Goal: Task Accomplishment & Management: Use online tool/utility

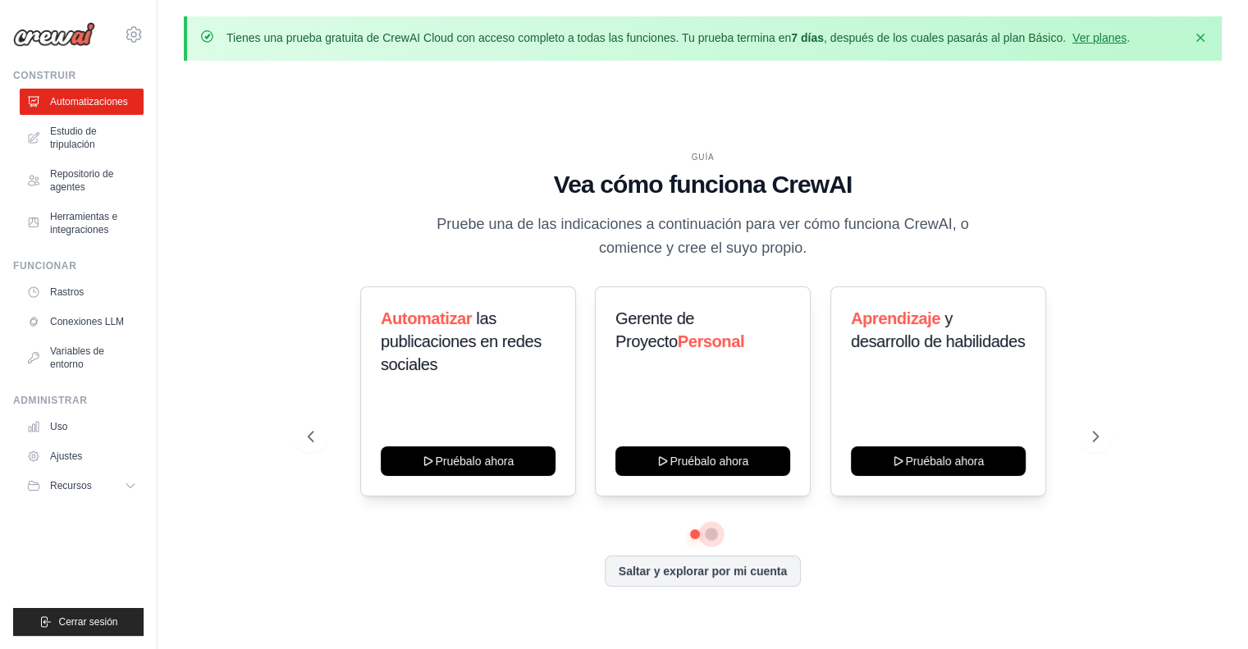
click at [713, 531] on button at bounding box center [711, 534] width 13 height 13
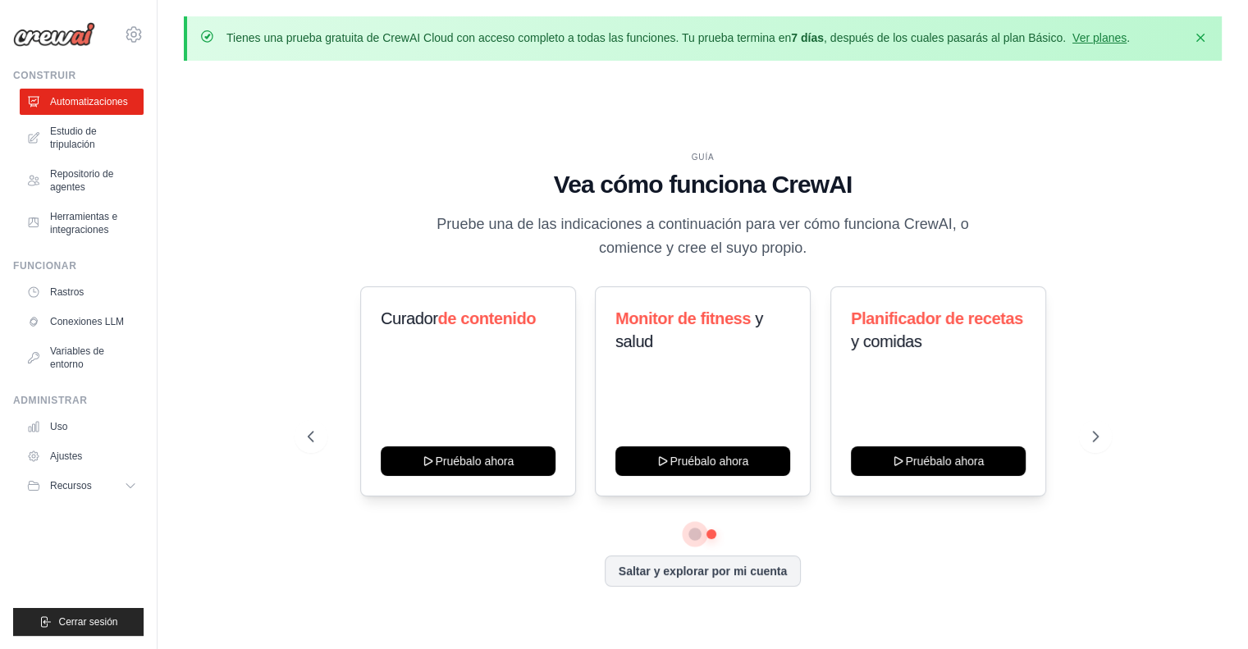
click at [693, 532] on button at bounding box center [694, 534] width 11 height 11
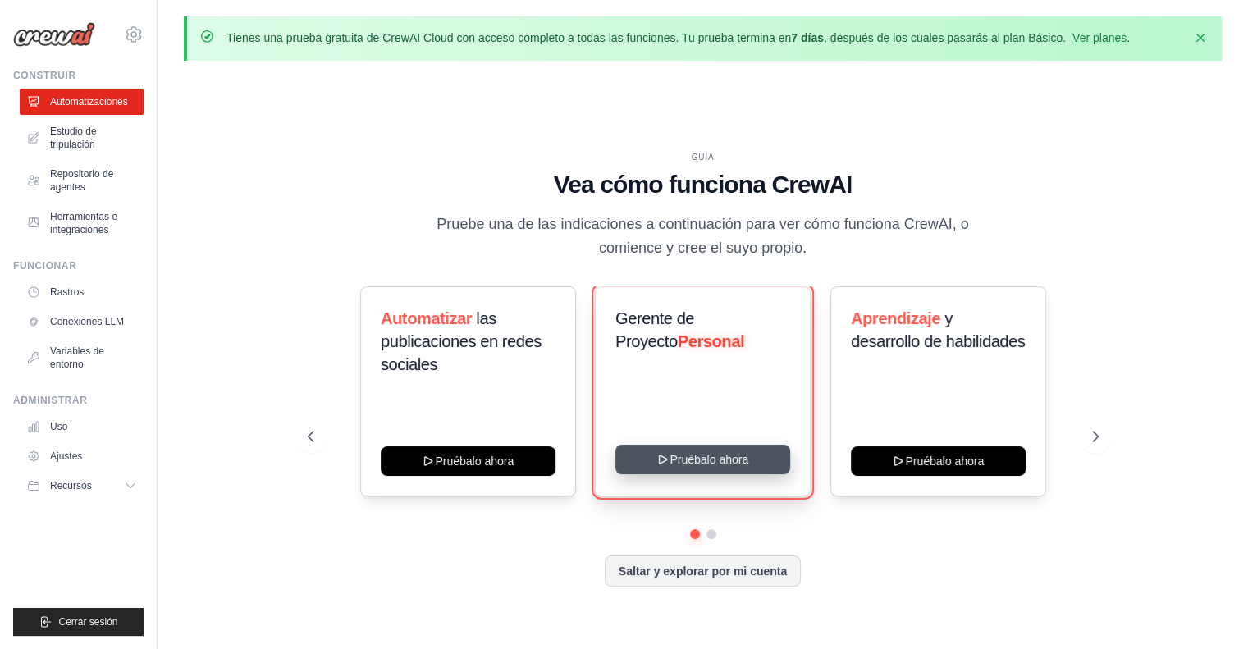
click at [709, 462] on button "Pruébalo ahora" at bounding box center [703, 460] width 175 height 30
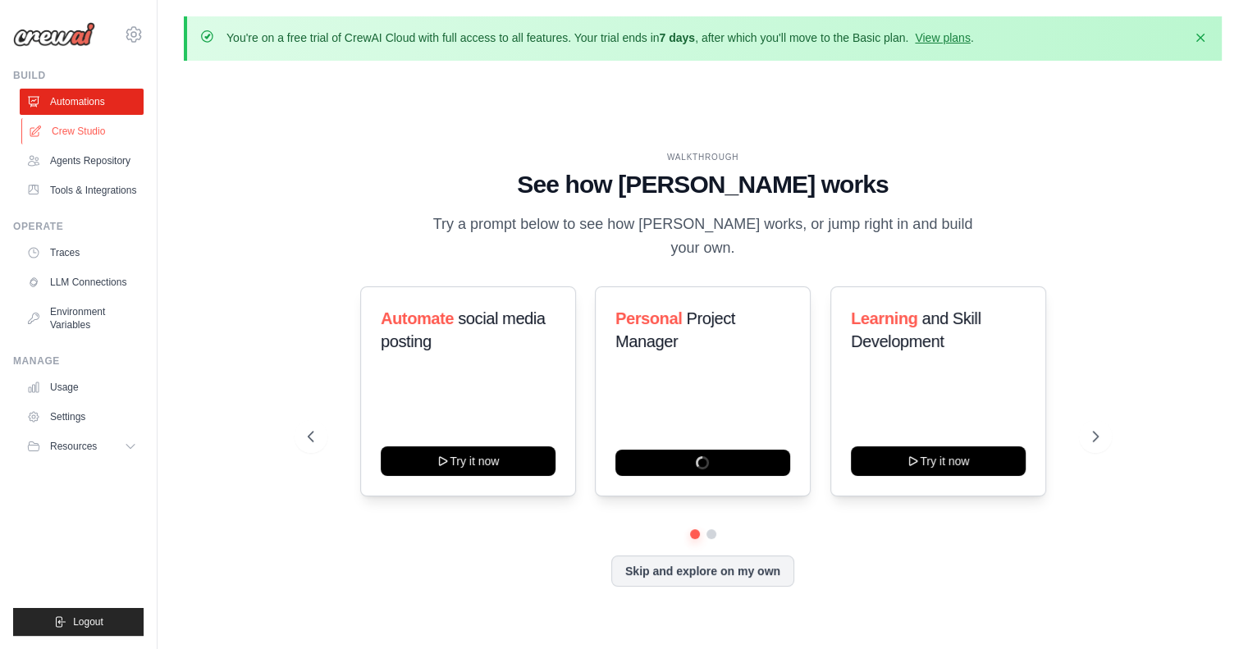
click at [76, 138] on link "Crew Studio" at bounding box center [83, 131] width 124 height 26
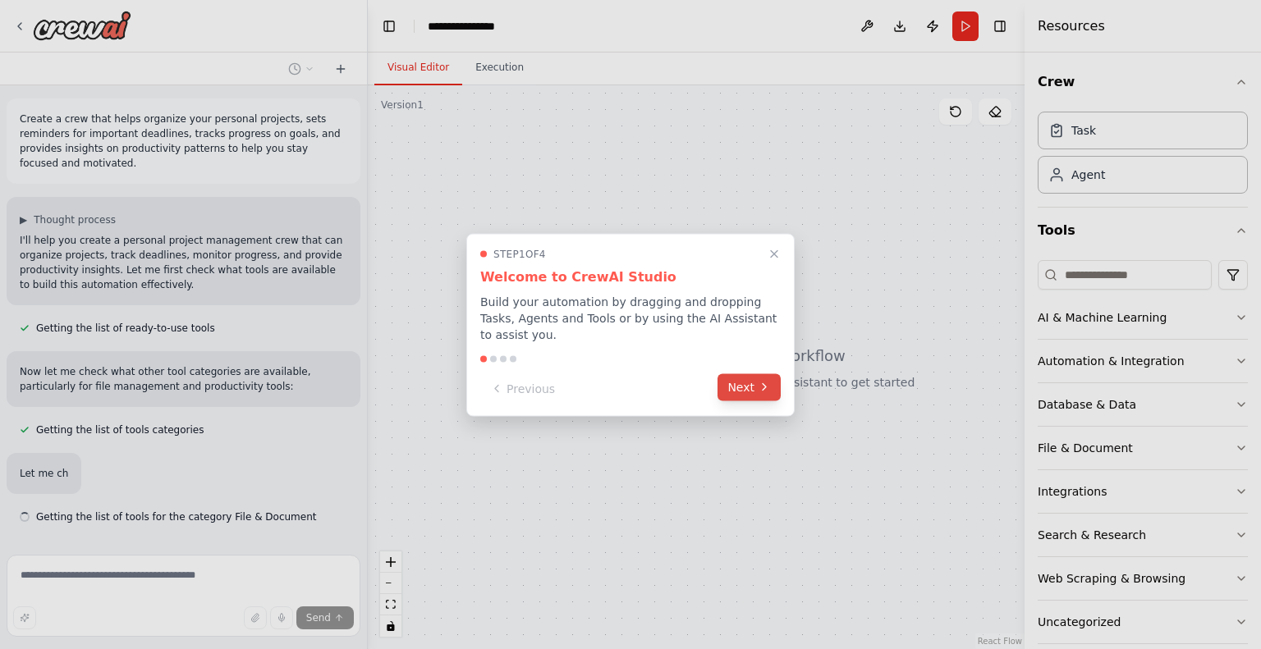
click at [755, 381] on button "Next" at bounding box center [748, 386] width 63 height 27
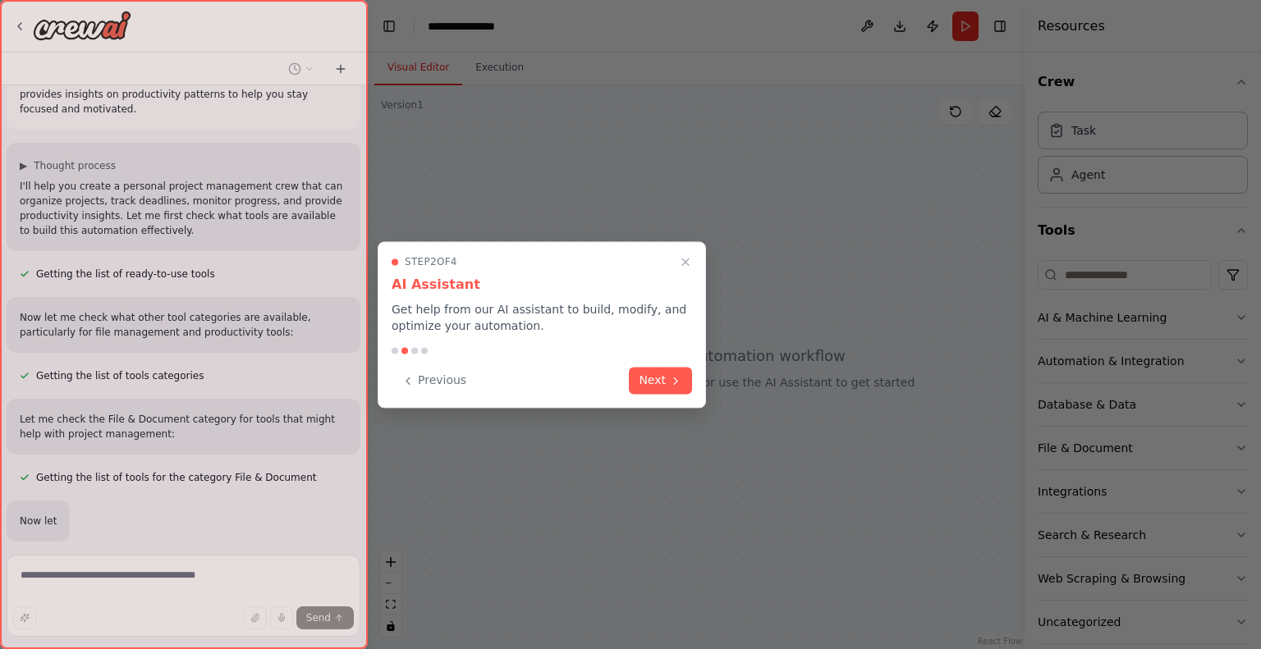
scroll to position [141, 0]
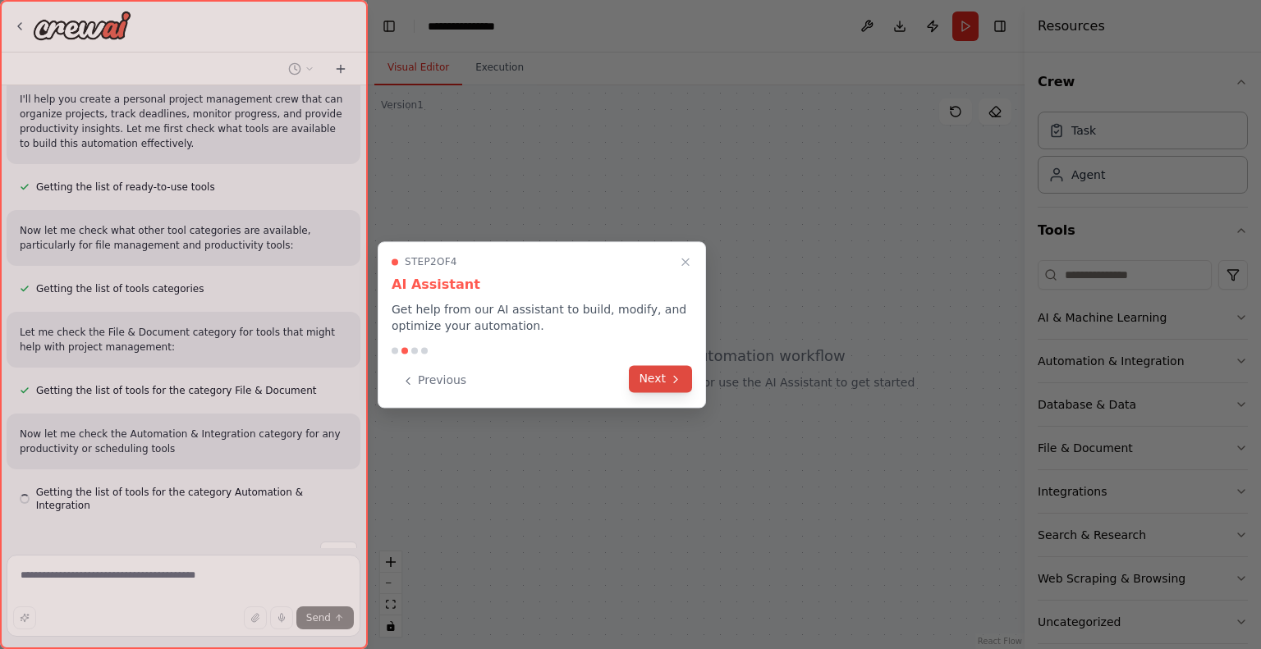
click at [669, 374] on icon at bounding box center [675, 379] width 13 height 13
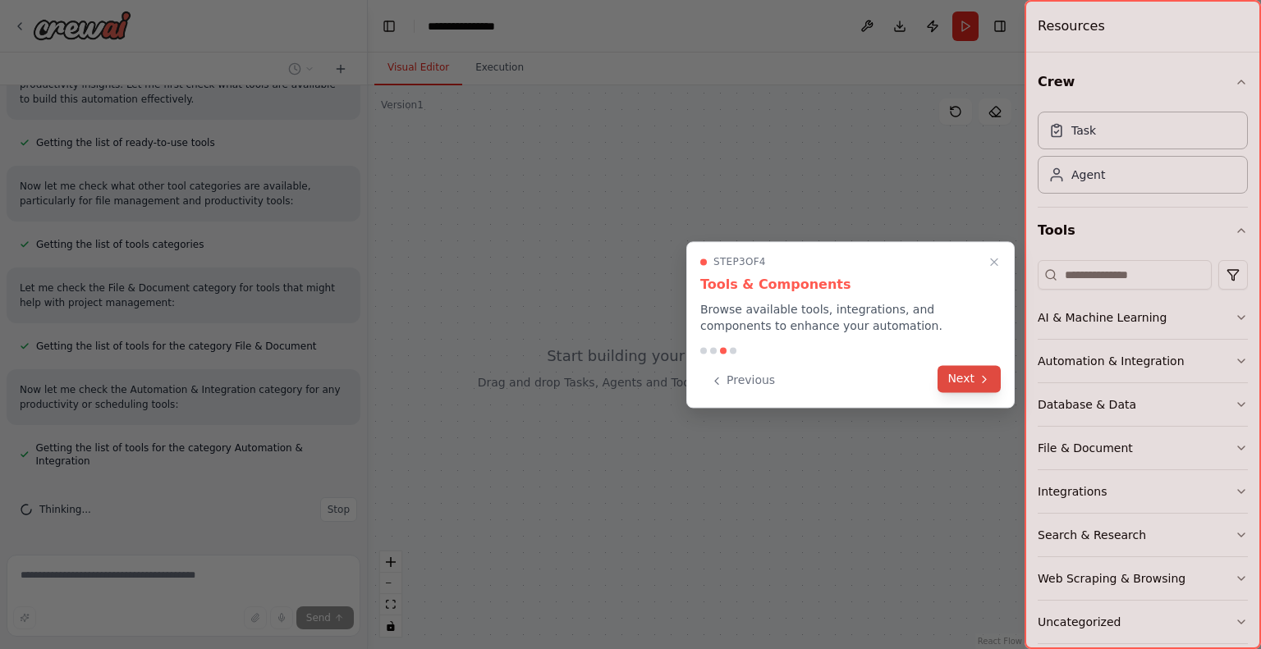
click at [976, 382] on button "Next" at bounding box center [968, 378] width 63 height 27
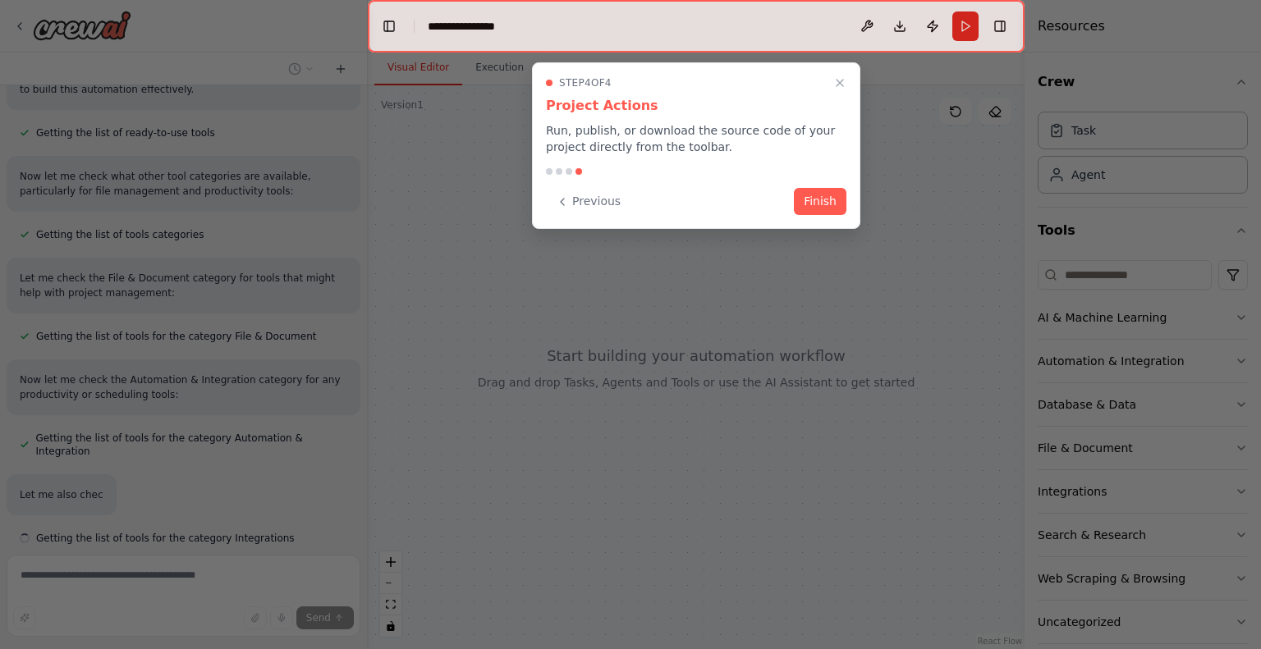
scroll to position [243, 0]
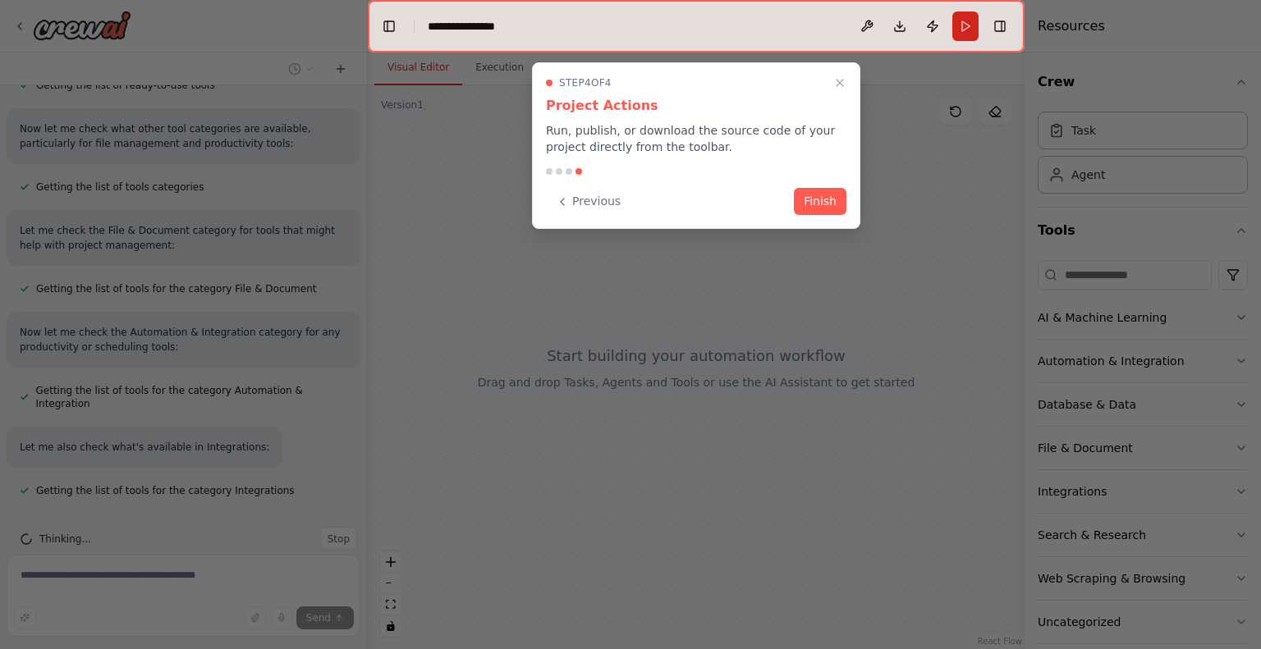
click at [819, 185] on div "Step 4 of 4 Project Actions Run, publish, or download the source code of your p…" at bounding box center [696, 145] width 328 height 167
click at [819, 193] on button "Finish" at bounding box center [820, 199] width 53 height 27
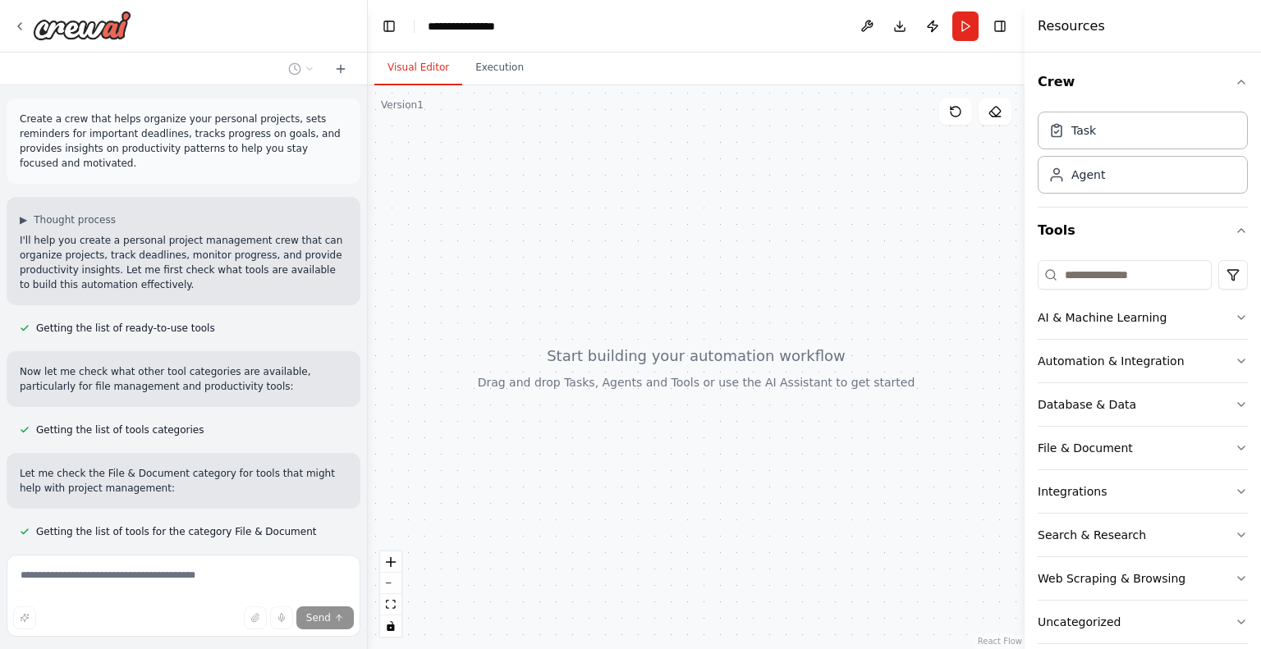
scroll to position [297, 0]
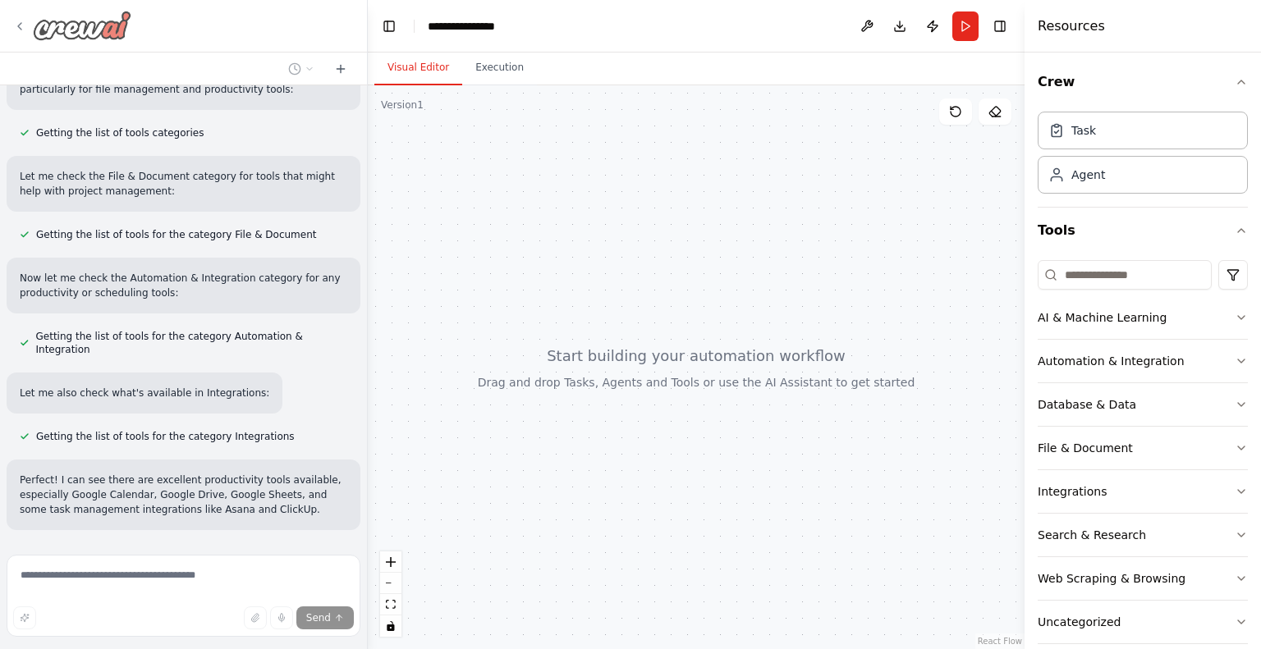
click at [16, 25] on icon at bounding box center [19, 26] width 13 height 13
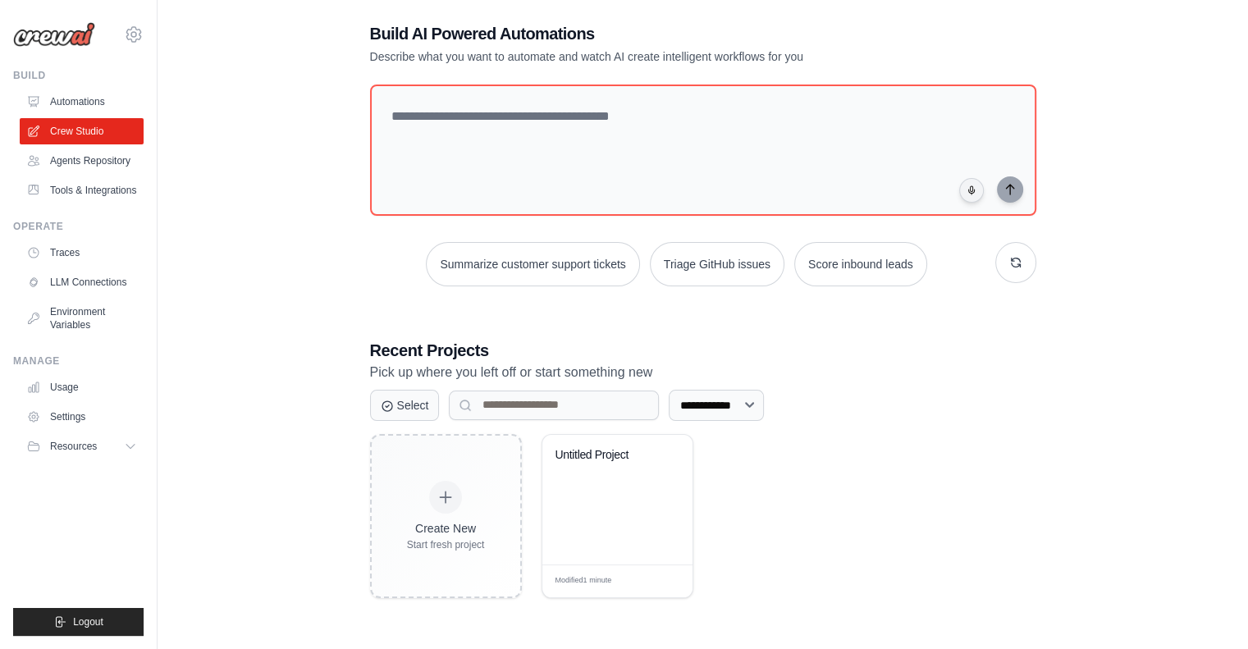
scroll to position [89, 0]
click at [91, 168] on link "Agents Repository" at bounding box center [83, 161] width 124 height 26
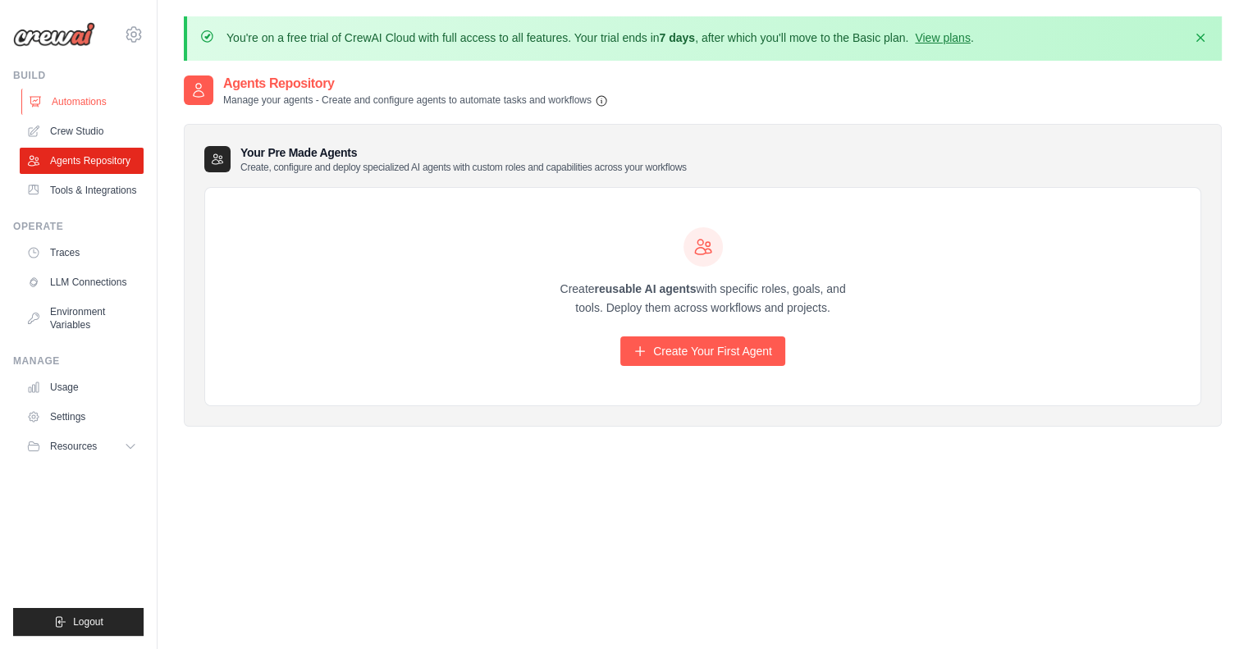
click at [92, 98] on link "Automations" at bounding box center [83, 102] width 124 height 26
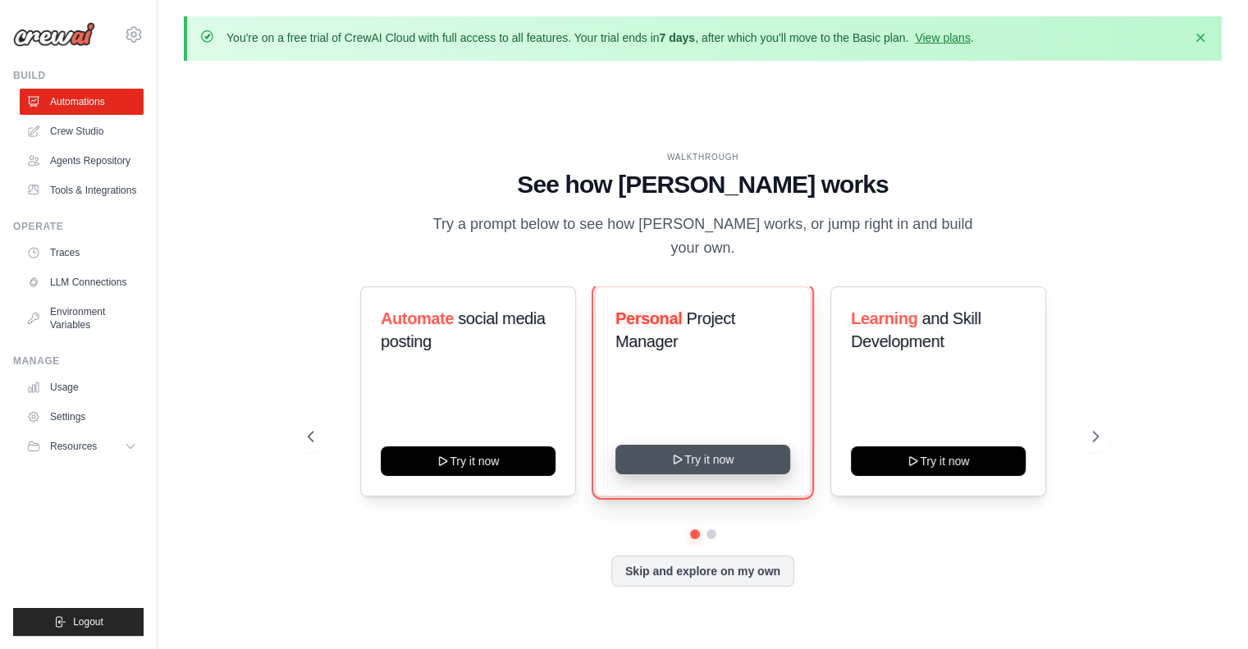
click at [698, 451] on button "Try it now" at bounding box center [703, 460] width 175 height 30
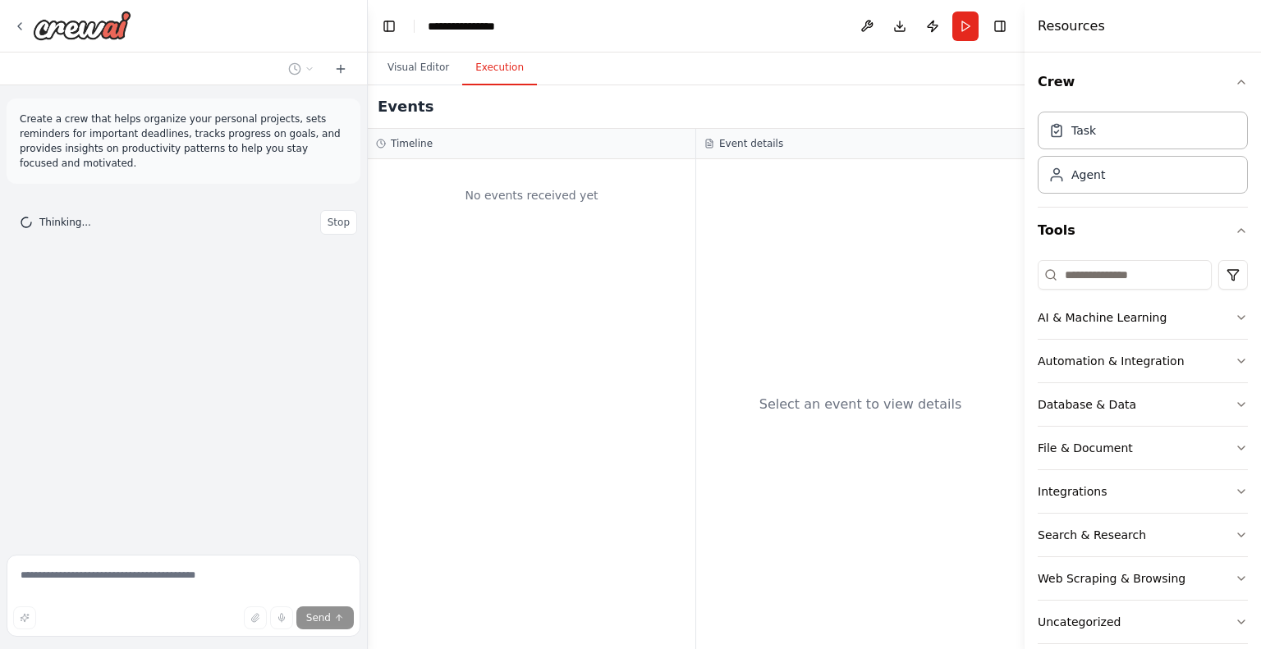
click at [483, 62] on button "Execution" at bounding box center [499, 68] width 75 height 34
click at [420, 70] on button "Visual Editor" at bounding box center [418, 68] width 88 height 34
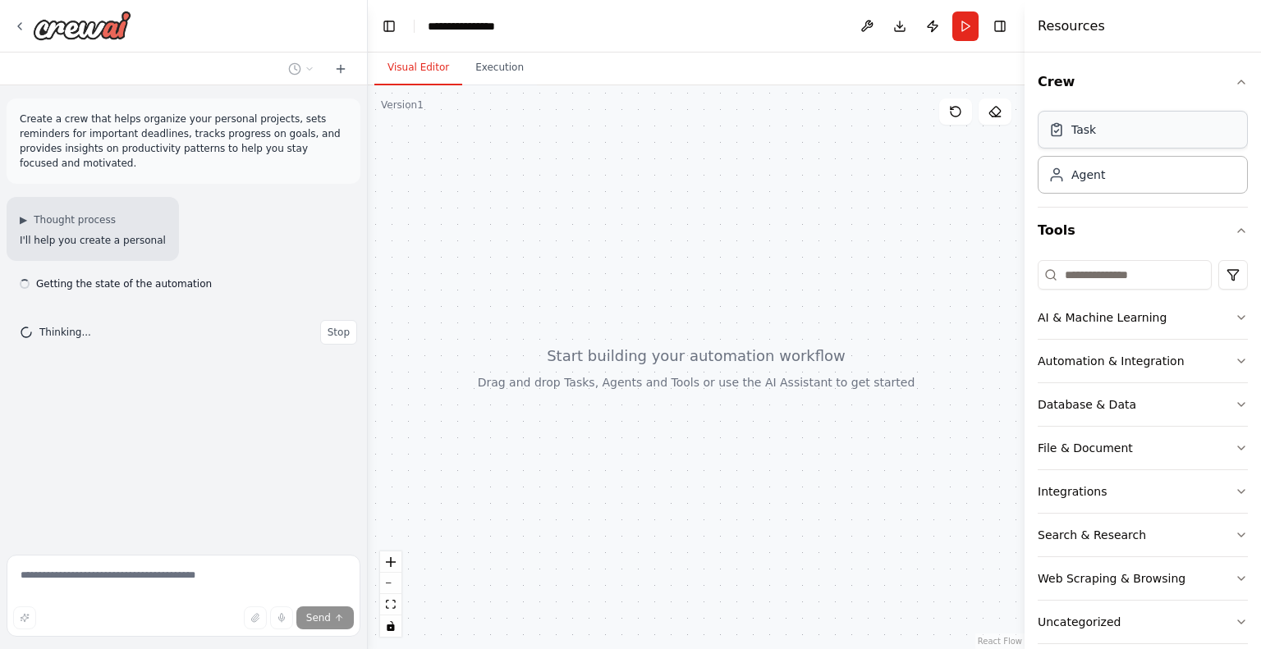
click at [1112, 134] on div "Task" at bounding box center [1142, 130] width 210 height 38
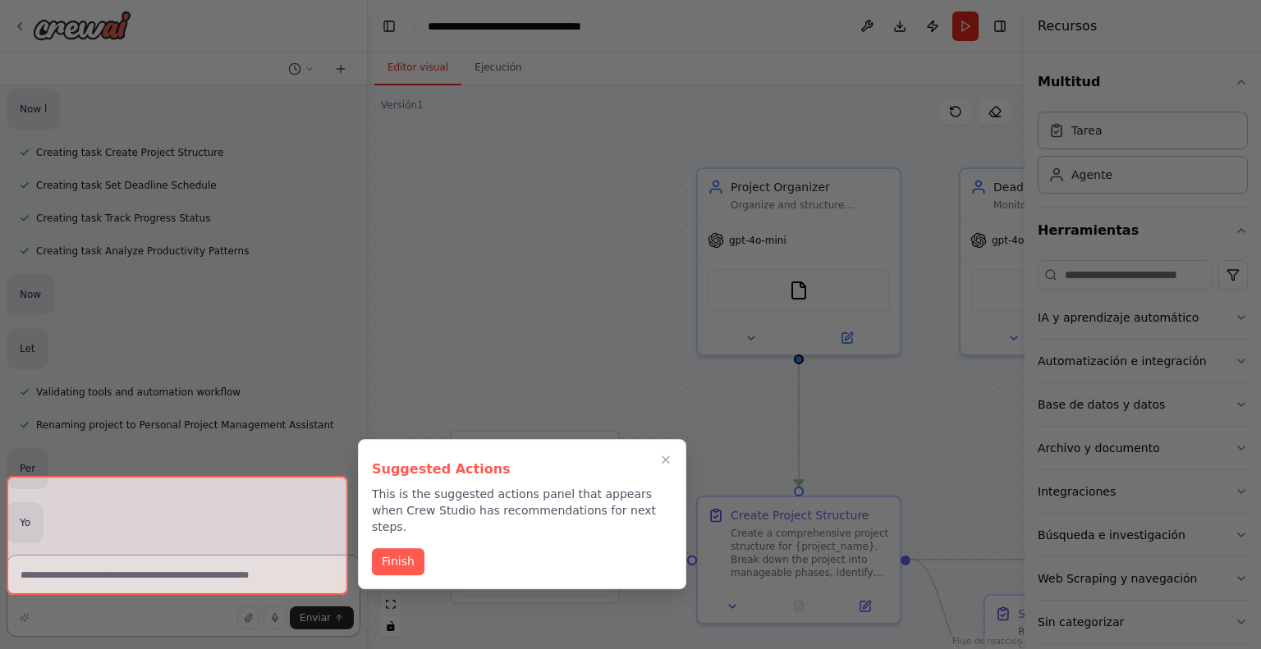
scroll to position [993, 0]
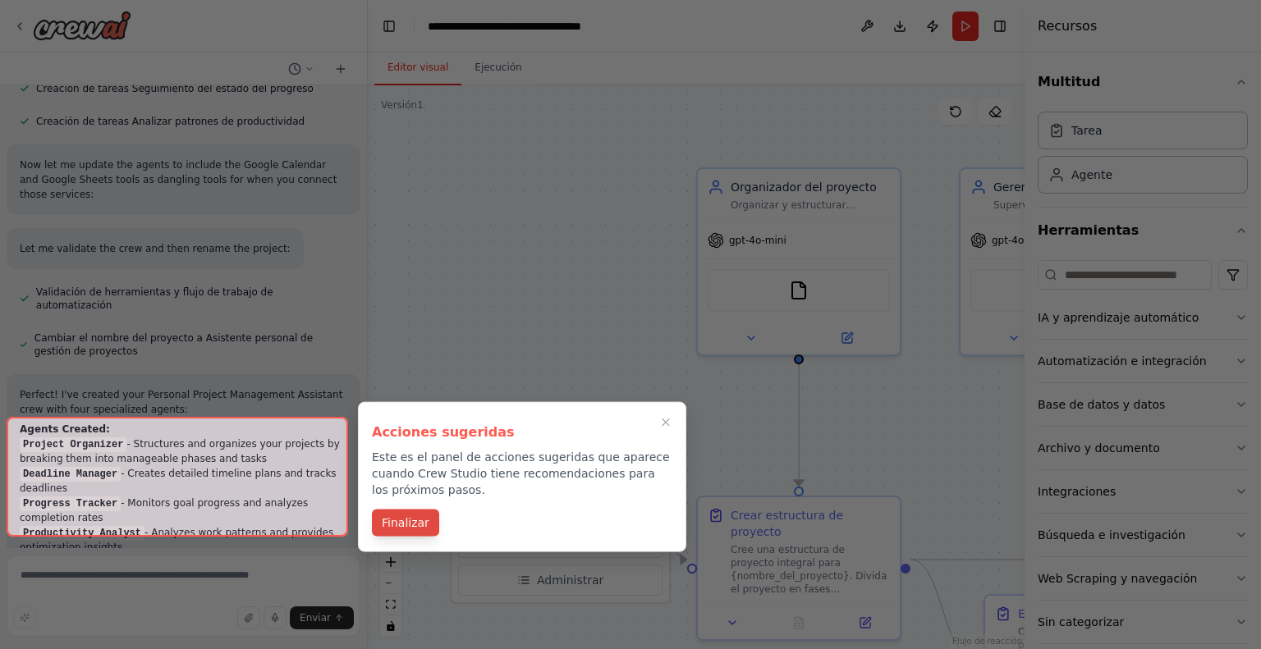
click at [400, 527] on font "Finalizar" at bounding box center [406, 522] width 48 height 13
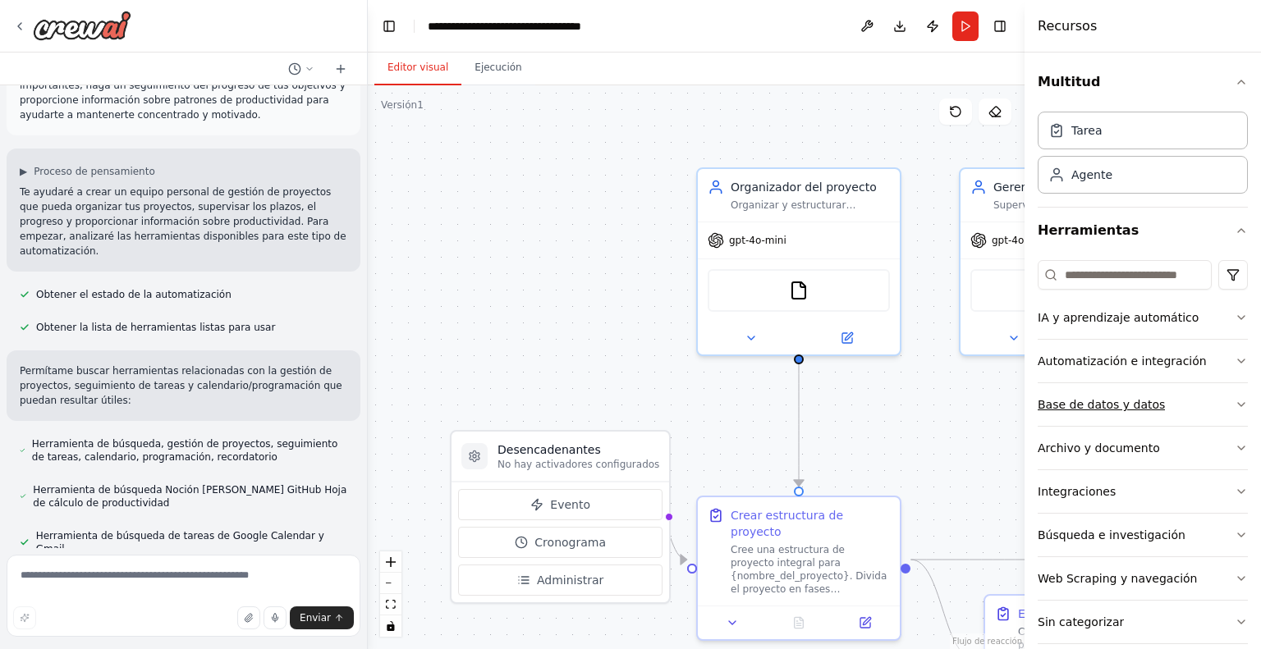
scroll to position [164, 0]
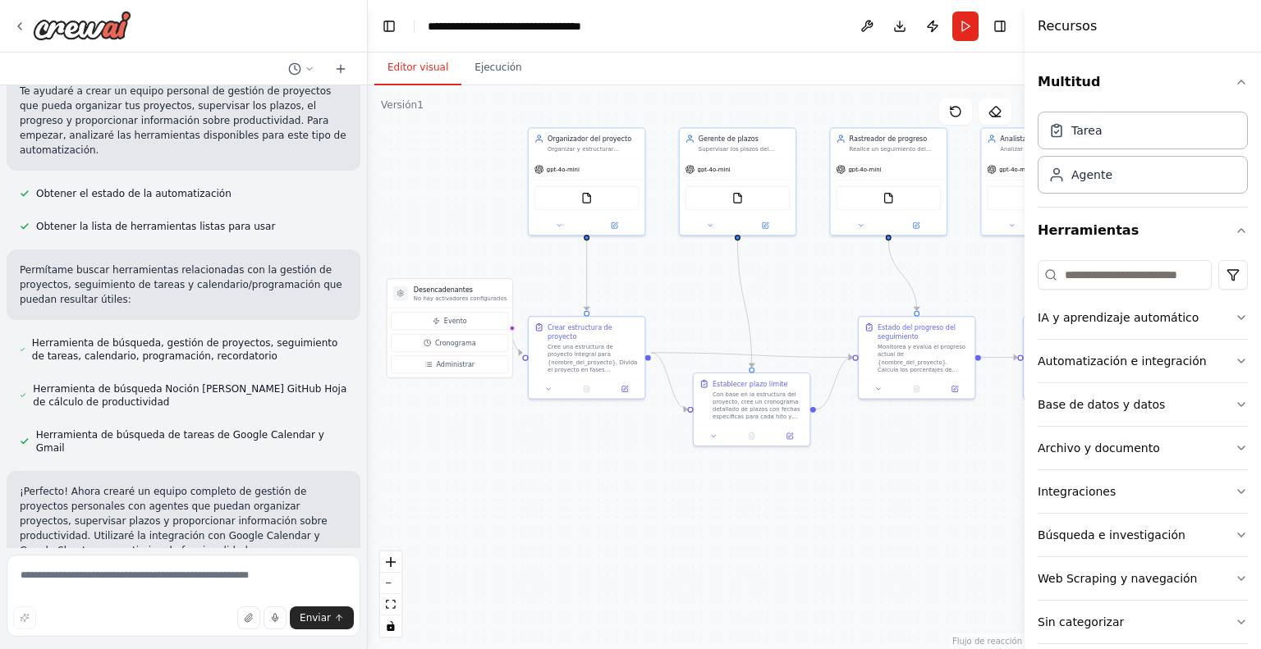
drag, startPoint x: 942, startPoint y: 403, endPoint x: 689, endPoint y: 295, distance: 275.4
click at [689, 295] on div ".deletable-edge-delete-btn { width: 20px; height: 20px; border: 0px solid #ffff…" at bounding box center [696, 367] width 657 height 564
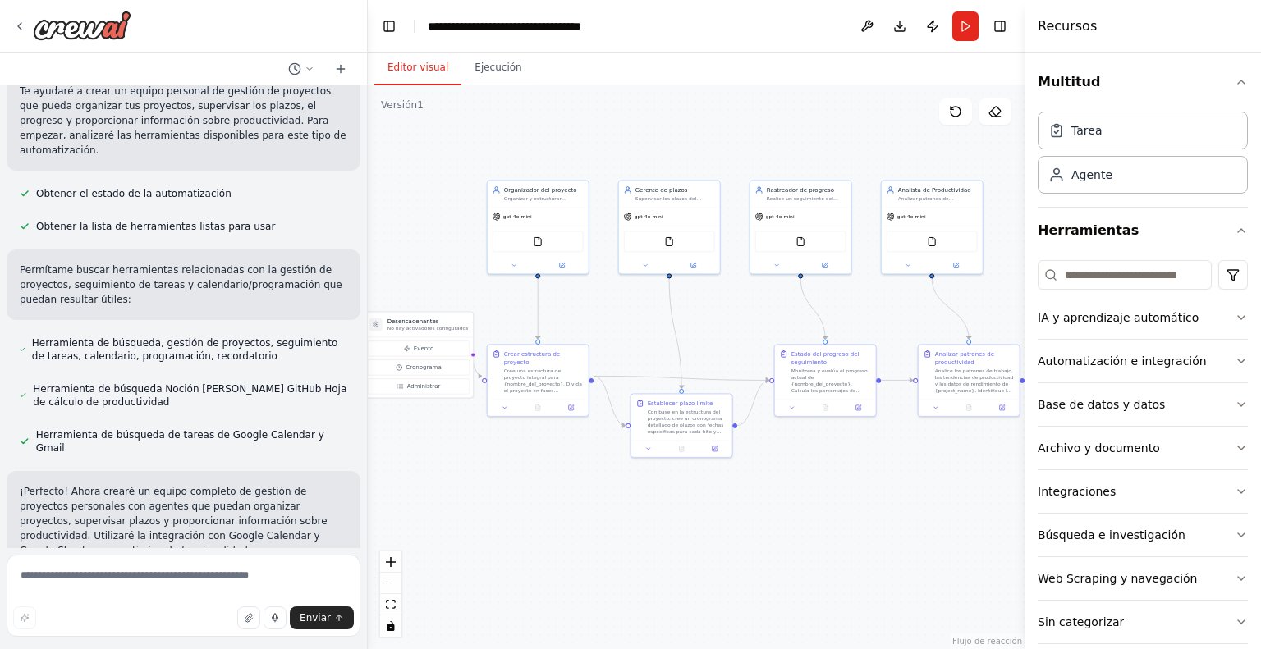
drag, startPoint x: 794, startPoint y: 314, endPoint x: 729, endPoint y: 343, distance: 70.9
click at [729, 343] on div ".deletable-edge-delete-btn { width: 20px; height: 20px; border: 0px solid #ffff…" at bounding box center [696, 367] width 657 height 564
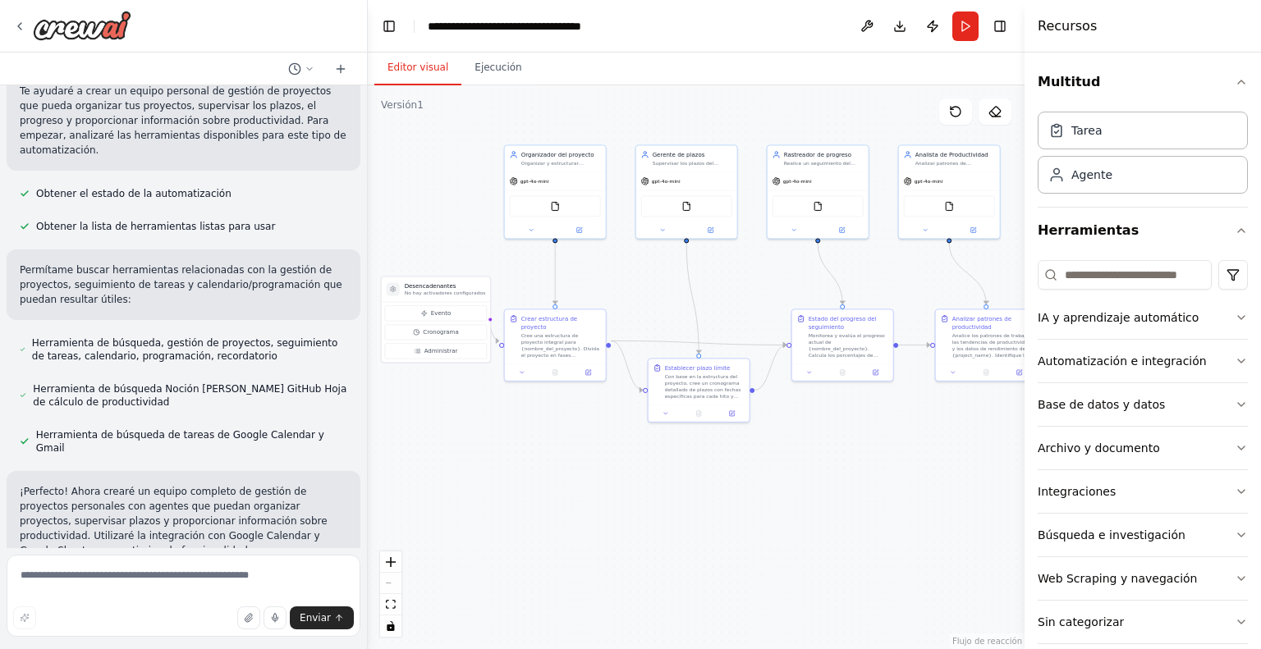
drag, startPoint x: 636, startPoint y: 317, endPoint x: 656, endPoint y: 281, distance: 41.1
click at [656, 281] on div ".deletable-edge-delete-btn { width: 20px; height: 20px; border: 0px solid #ffff…" at bounding box center [696, 367] width 657 height 564
